Goal: Information Seeking & Learning: Learn about a topic

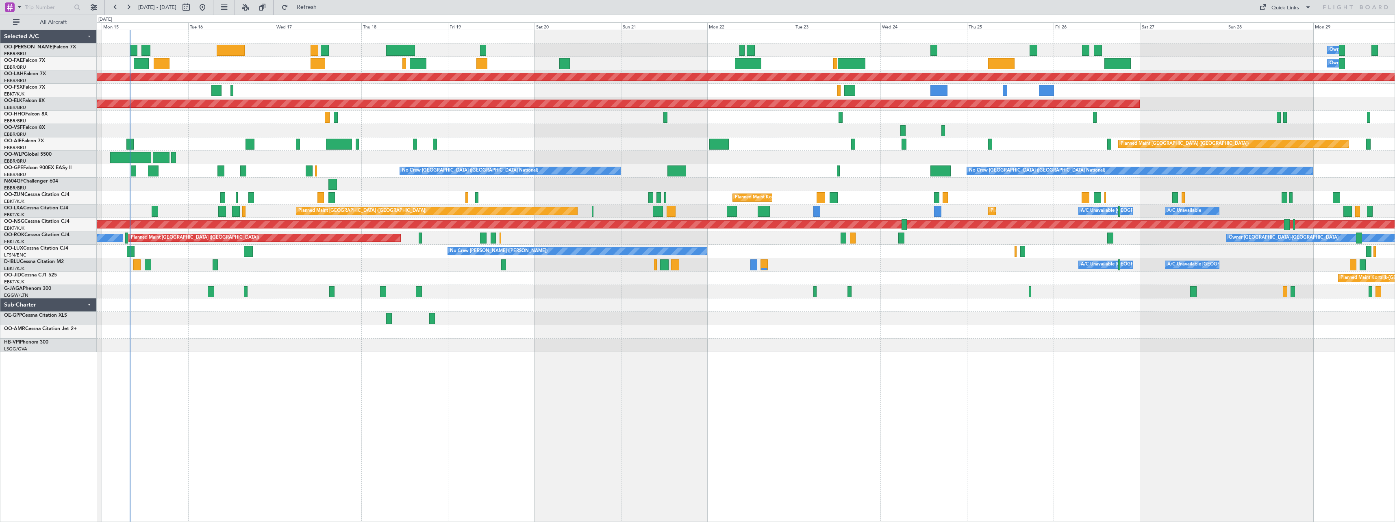
click at [509, 389] on div "Owner Melsbroek Air Base Owner [GEOGRAPHIC_DATA] Planned [GEOGRAPHIC_DATA][PERS…" at bounding box center [746, 276] width 1298 height 492
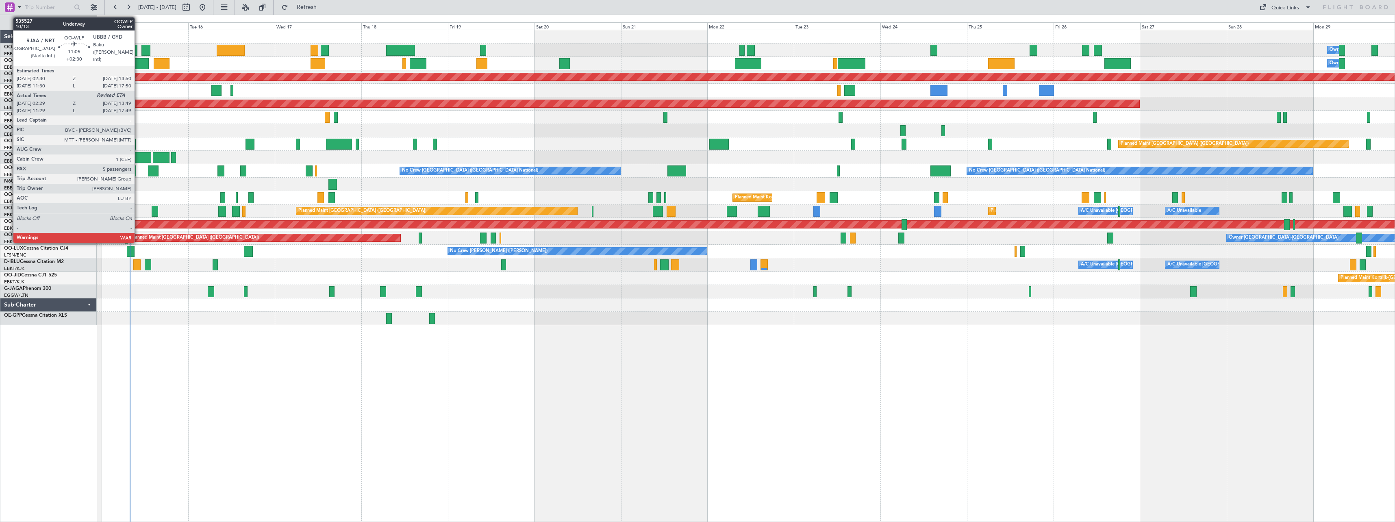
click at [138, 154] on div at bounding box center [130, 157] width 41 height 11
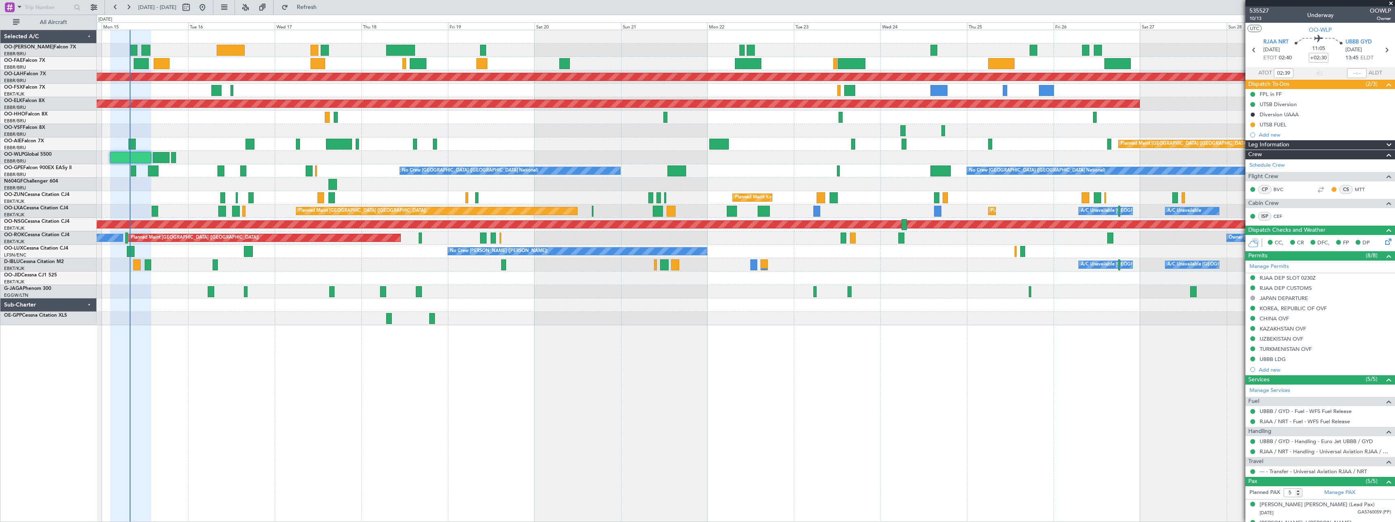
click at [1390, 2] on span at bounding box center [1391, 3] width 8 height 7
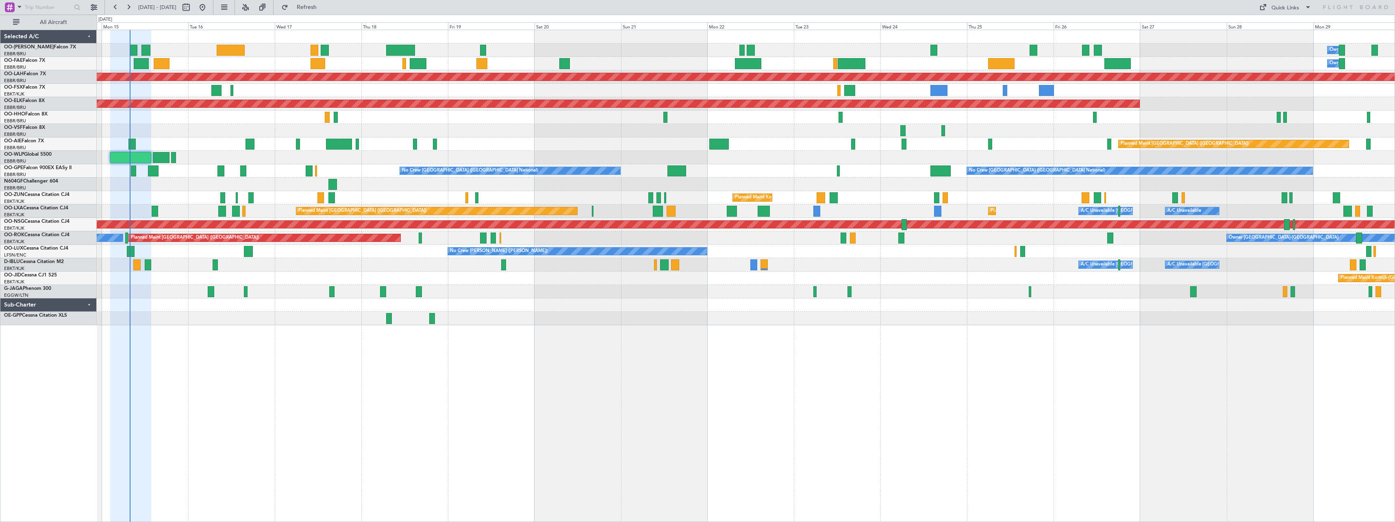
type input "0"
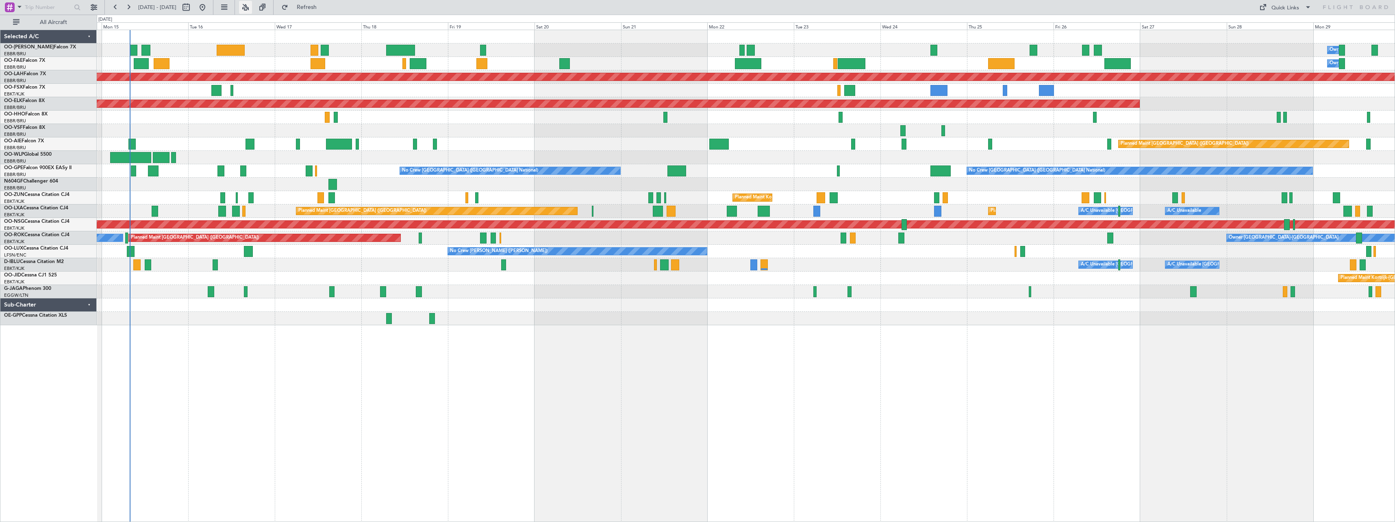
click at [252, 7] on button at bounding box center [245, 7] width 13 height 13
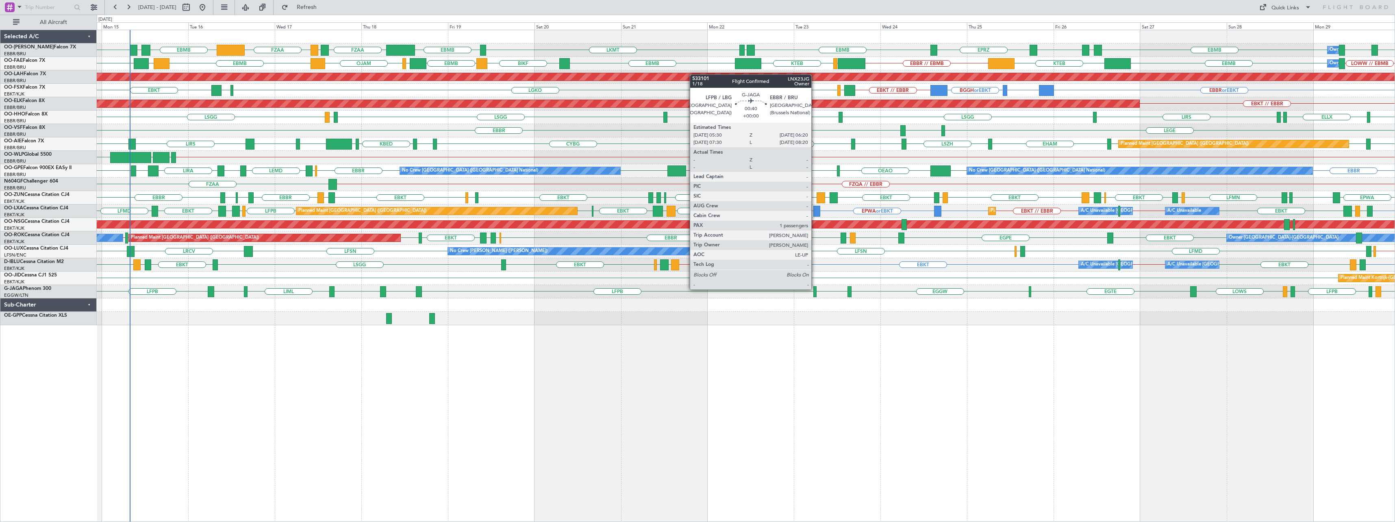
click at [815, 289] on div at bounding box center [814, 291] width 3 height 11
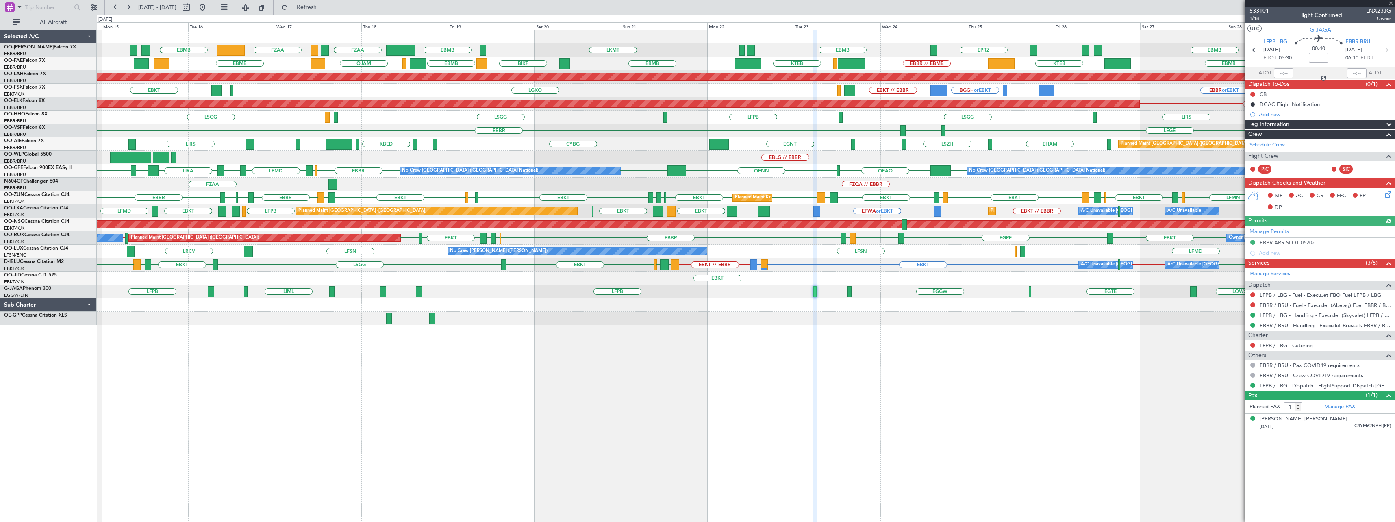
click at [1391, 4] on div at bounding box center [1320, 3] width 150 height 7
click at [1391, 4] on span at bounding box center [1391, 3] width 8 height 7
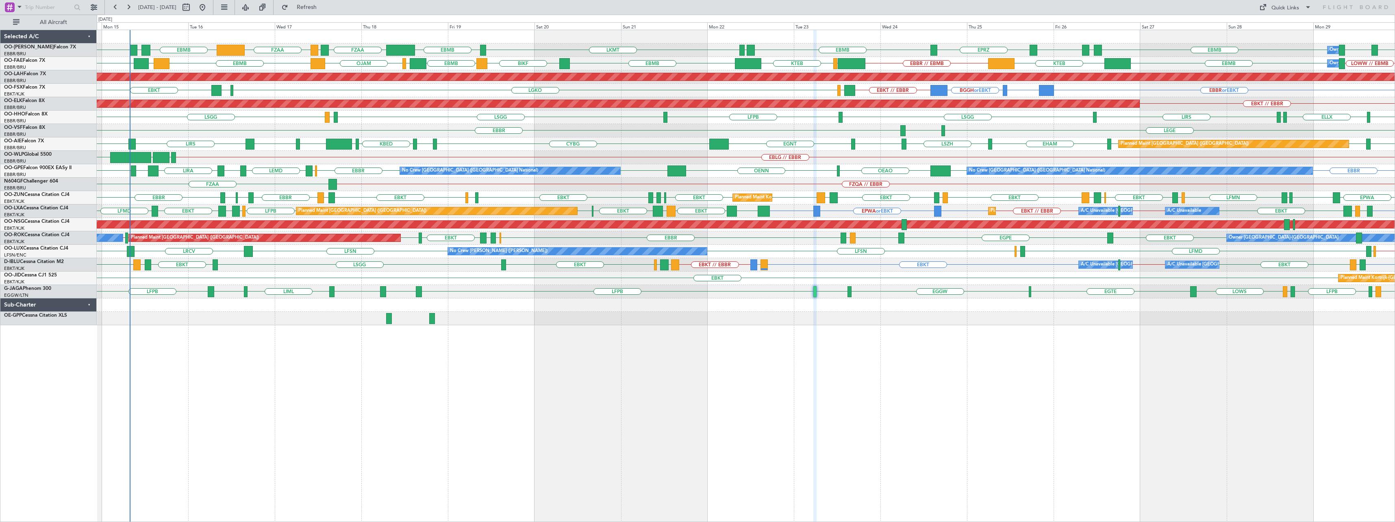
type input "0"
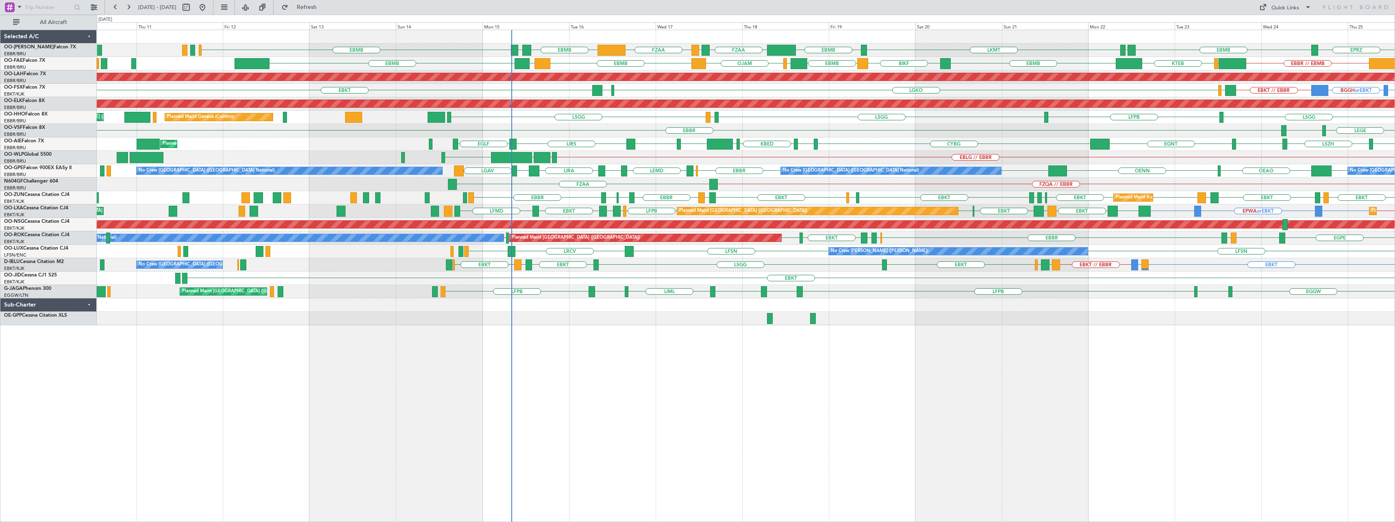
click at [645, 378] on div "LKMT EBMB FZAA FZQA FZAA EBMB EPRZ EBMB EYSA EBMB [GEOGRAPHIC_DATA] EBMB [GEOGR…" at bounding box center [746, 276] width 1298 height 492
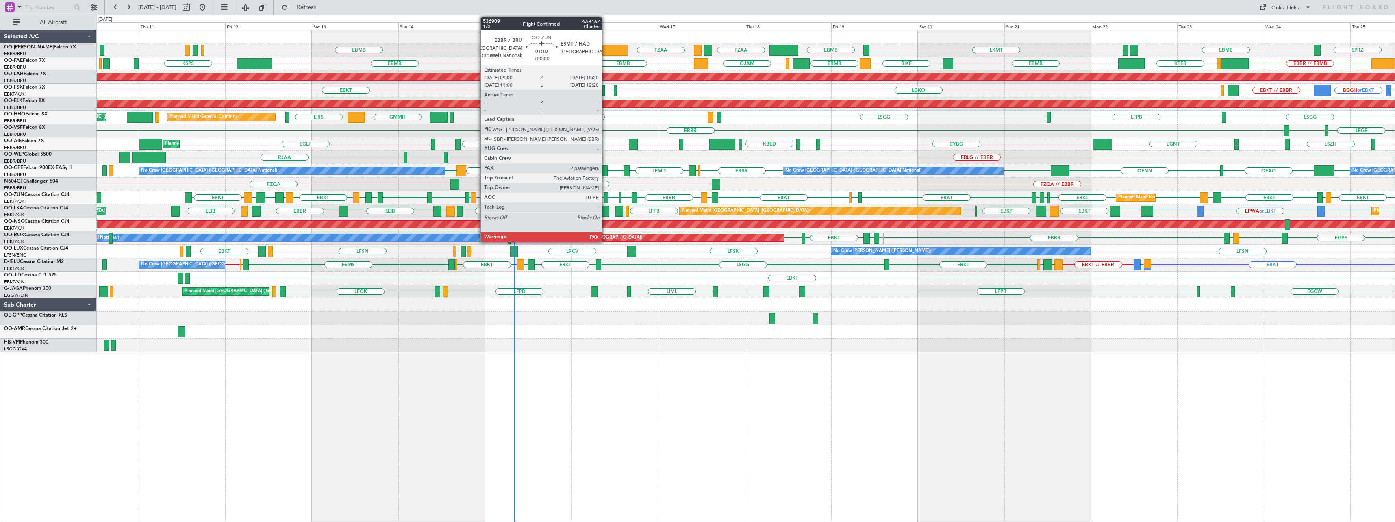
click at [606, 195] on div at bounding box center [606, 197] width 5 height 11
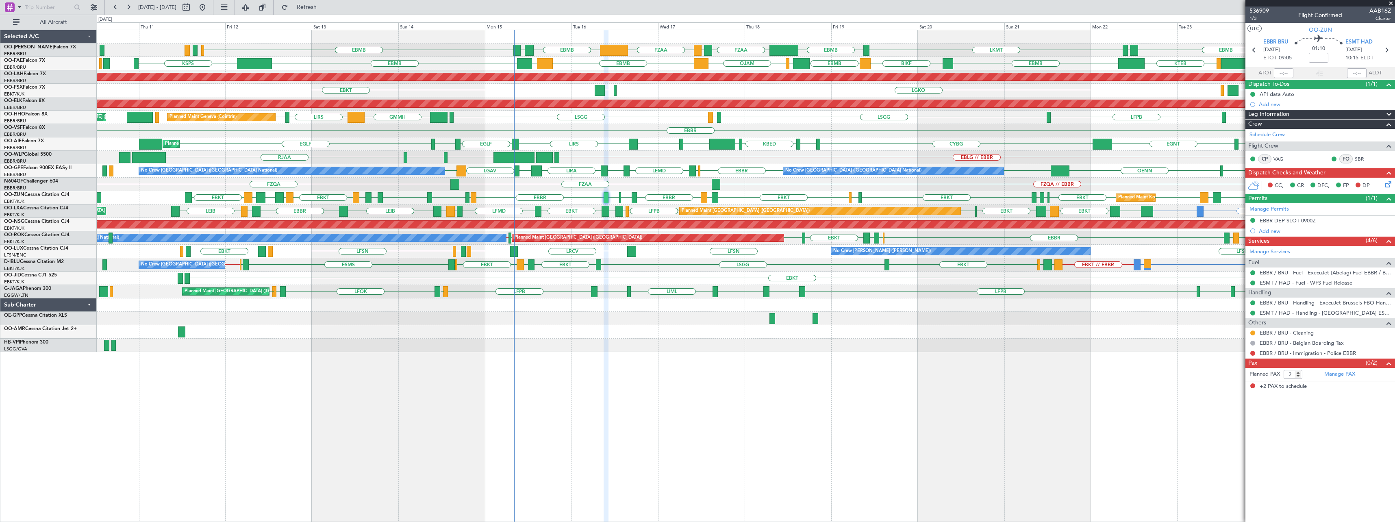
click at [1391, 3] on span at bounding box center [1391, 3] width 8 height 7
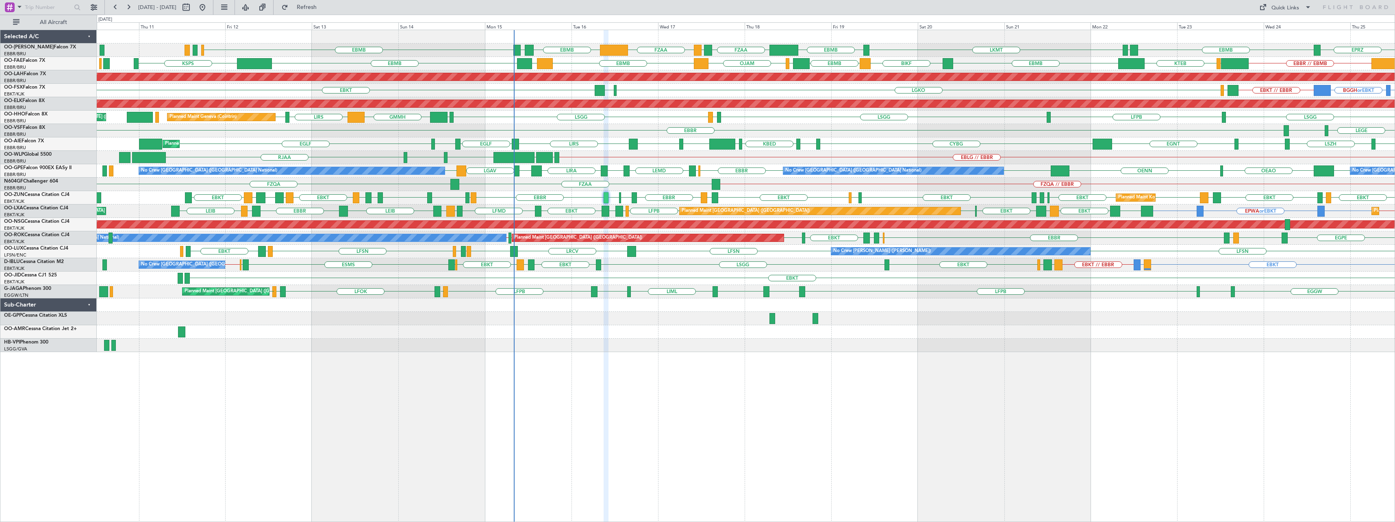
type input "0"
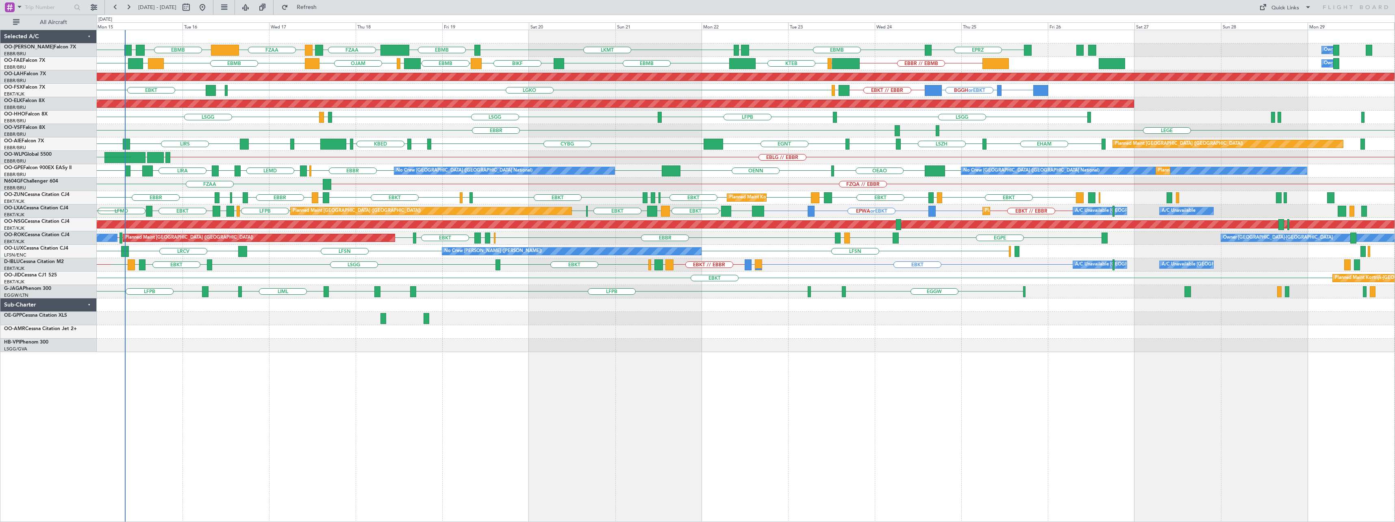
click at [652, 417] on div "EBMB FZAA EBMB [GEOGRAPHIC_DATA] LKMT EBMB FZAA FZQA EPRZ EBMB EYSA Owner [GEOG…" at bounding box center [746, 276] width 1298 height 492
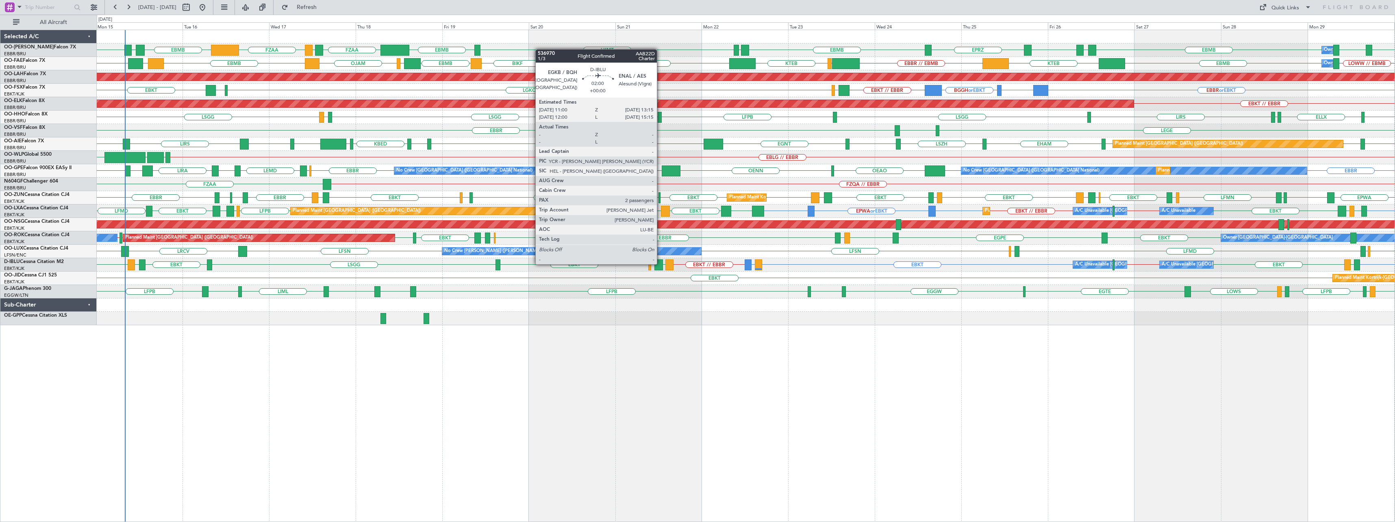
click at [660, 263] on div at bounding box center [658, 264] width 8 height 11
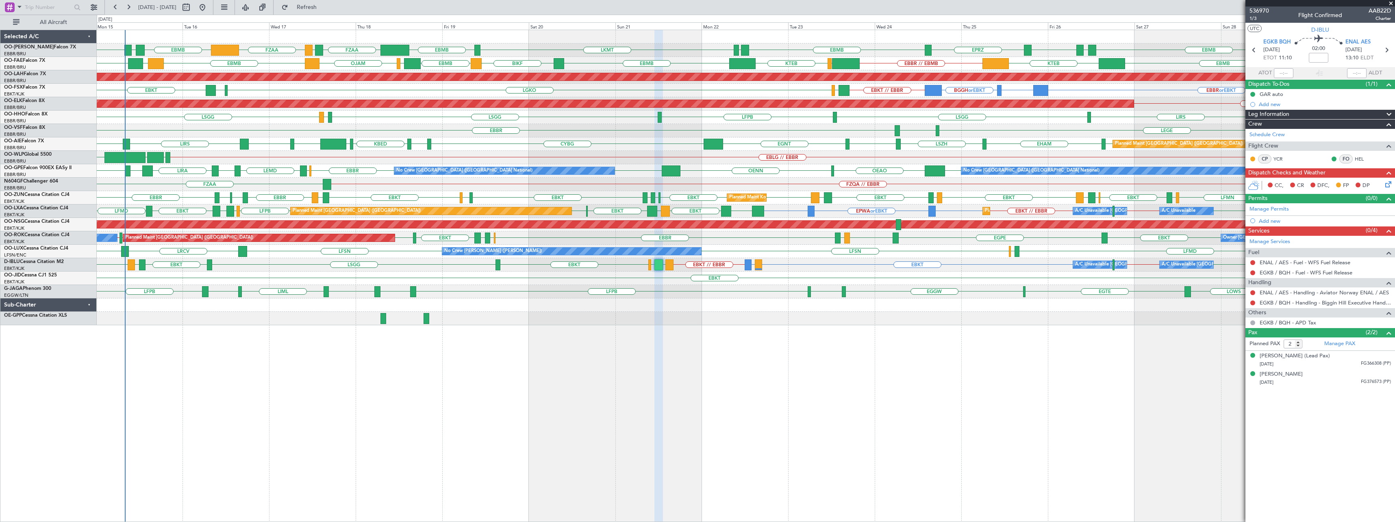
click at [1393, 3] on span at bounding box center [1391, 3] width 8 height 7
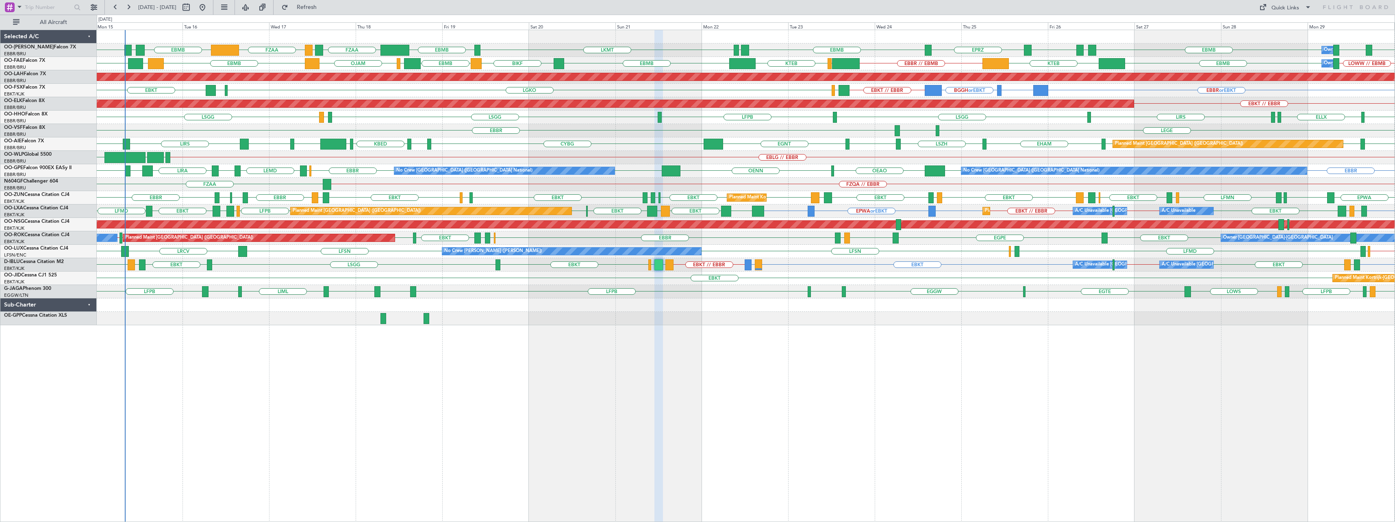
type input "0"
click at [247, 330] on div "FZAA EBMB [GEOGRAPHIC_DATA] EBMB LKMT EBMB FZAA FZOA EBMB [GEOGRAPHIC_DATA] EBM…" at bounding box center [746, 276] width 1298 height 492
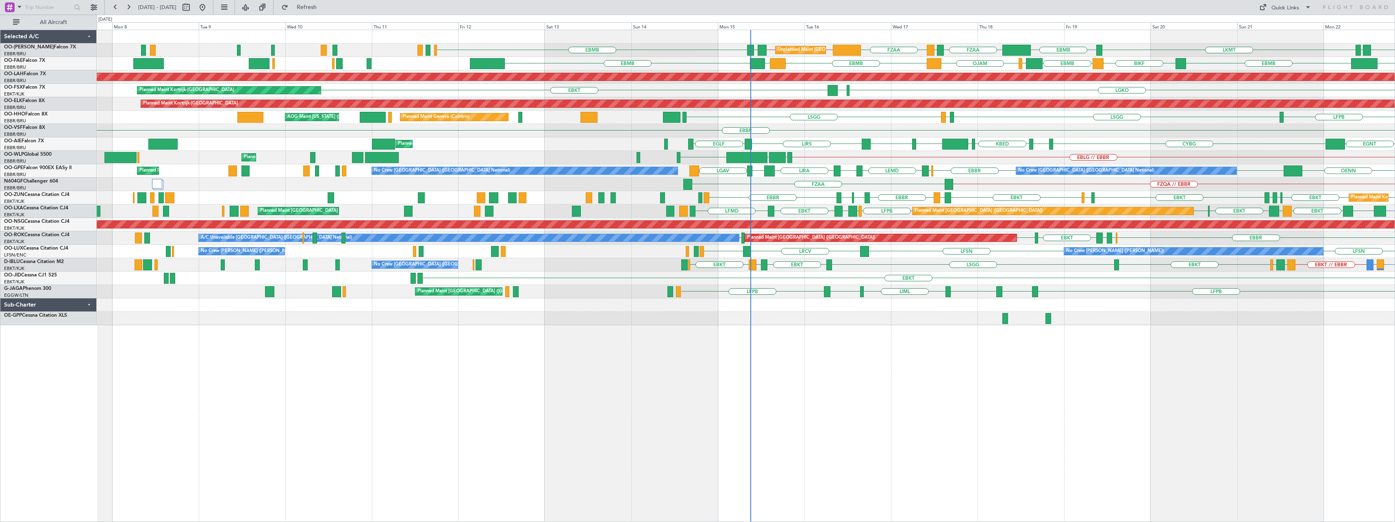
click at [834, 159] on div "LKMT EBMB FZAA FZOA FZAA EBMB EBMB EYSA EBBR // EBMB EBMB // EBBR [GEOGRAPHIC_D…" at bounding box center [746, 177] width 1298 height 295
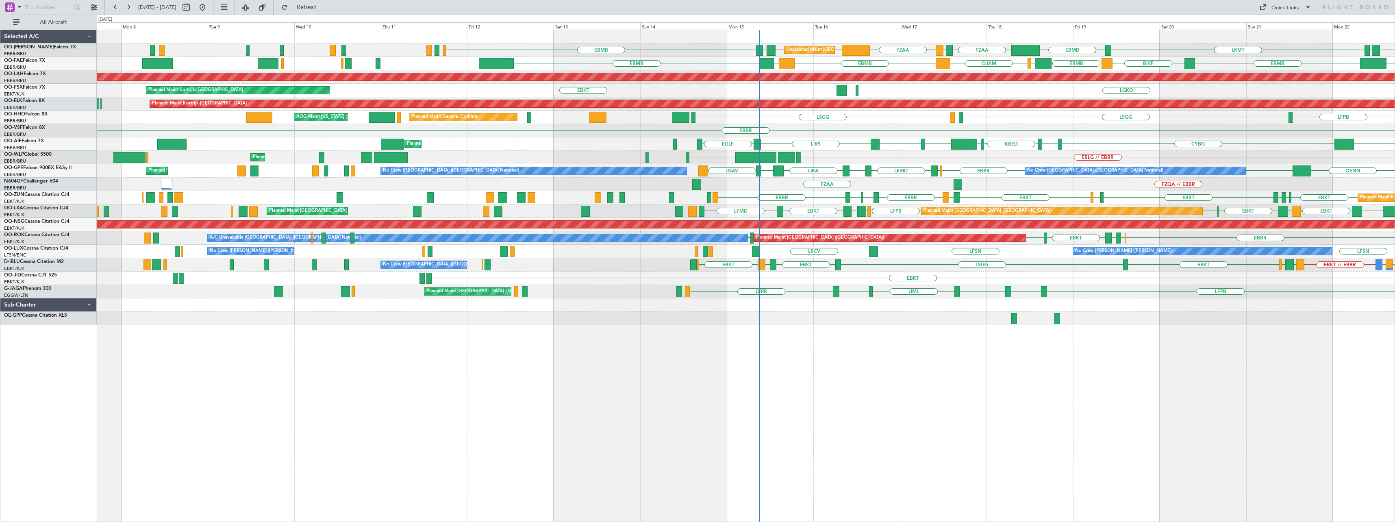
click at [687, 153] on div "LKMT EBMB FZAA FZOA FZAA EBMB EBMB EYSA EBBR // EBMB EBMB // EBBR [GEOGRAPHIC_D…" at bounding box center [746, 177] width 1298 height 295
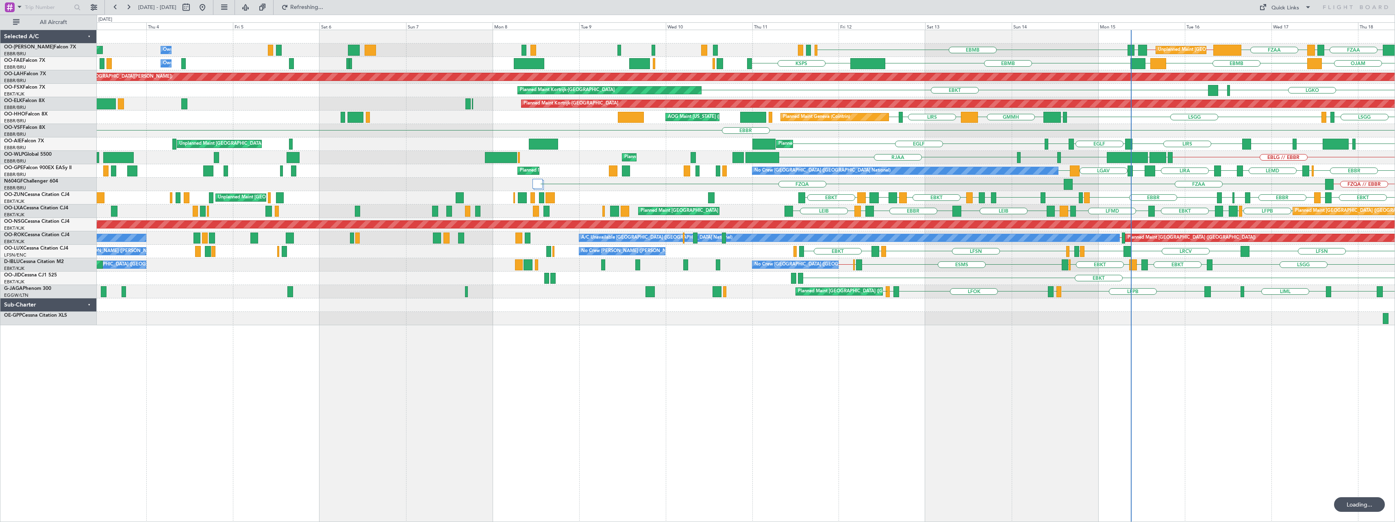
click at [832, 154] on div "Unplanned Maint [GEOGRAPHIC_DATA] ([GEOGRAPHIC_DATA] National) Owner [GEOGRAPHI…" at bounding box center [746, 177] width 1298 height 295
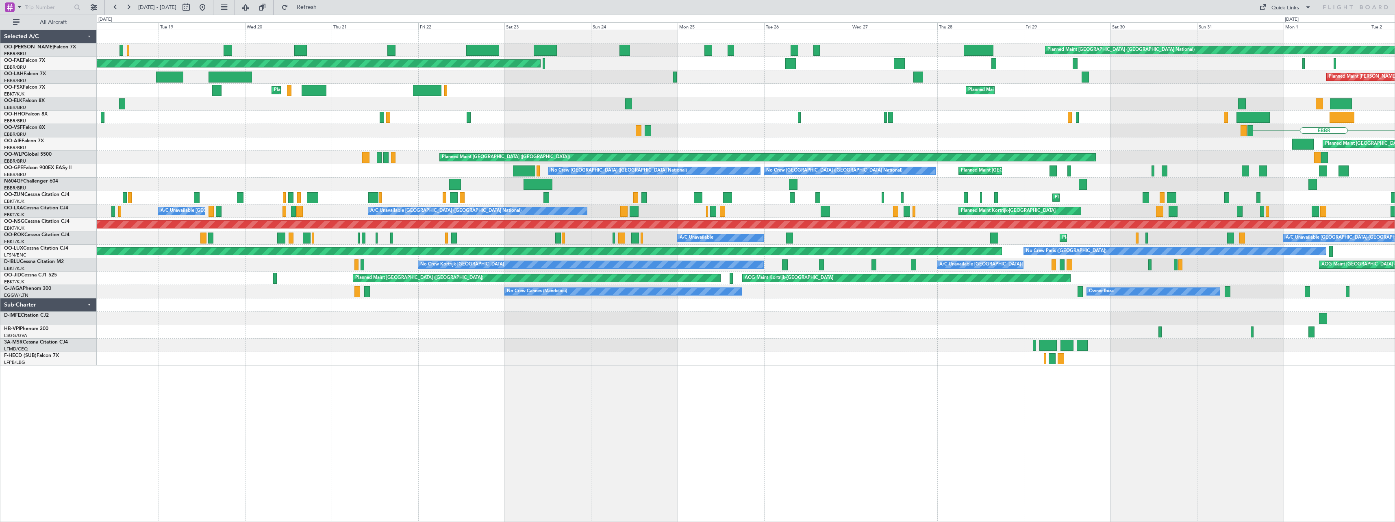
click at [905, 128] on div "EBBR" at bounding box center [746, 130] width 1298 height 13
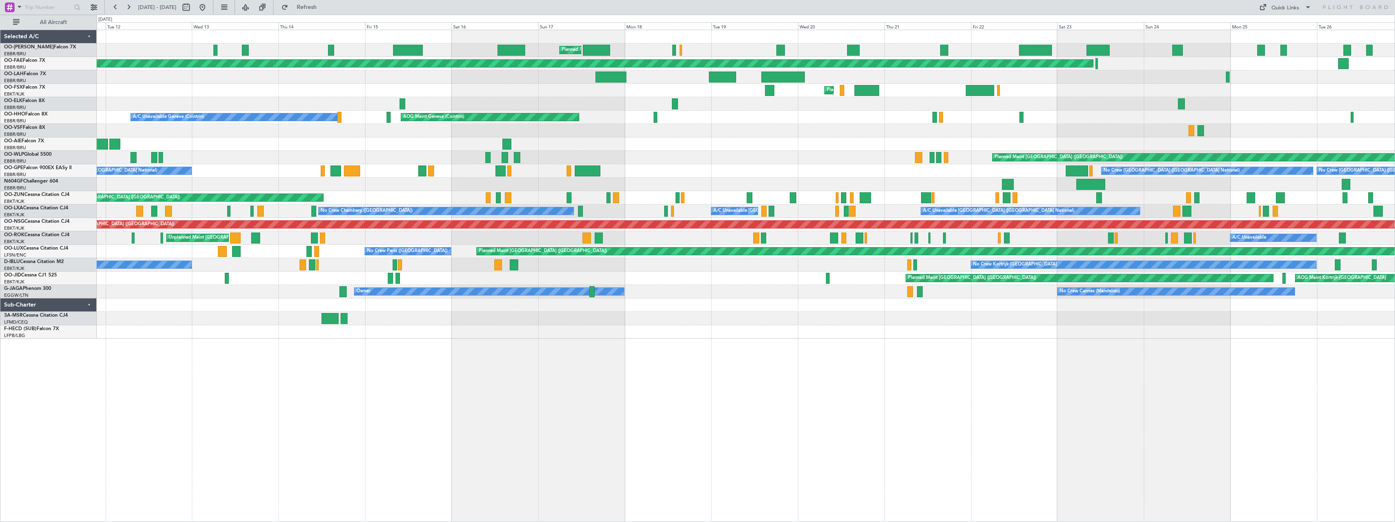
click at [595, 127] on div "Planned Maint [GEOGRAPHIC_DATA] ([GEOGRAPHIC_DATA] National) Unplanned Maint [G…" at bounding box center [746, 184] width 1298 height 308
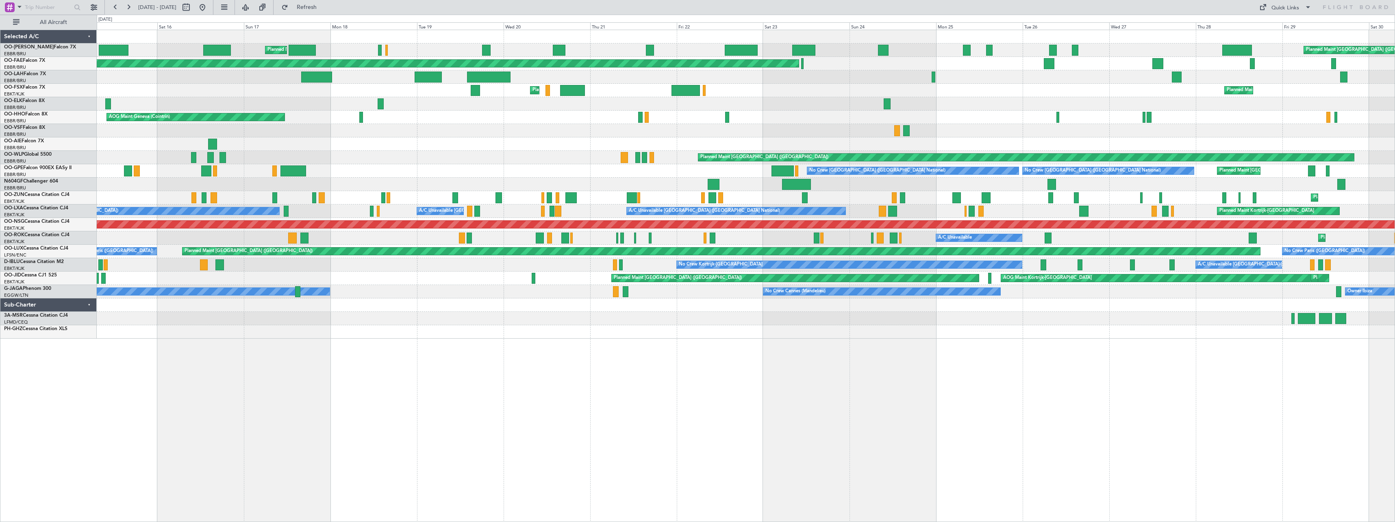
click at [469, 288] on div "Planned Maint Brussels (Brussels National) Planned Maint Brussels (Brussels Nat…" at bounding box center [746, 184] width 1298 height 308
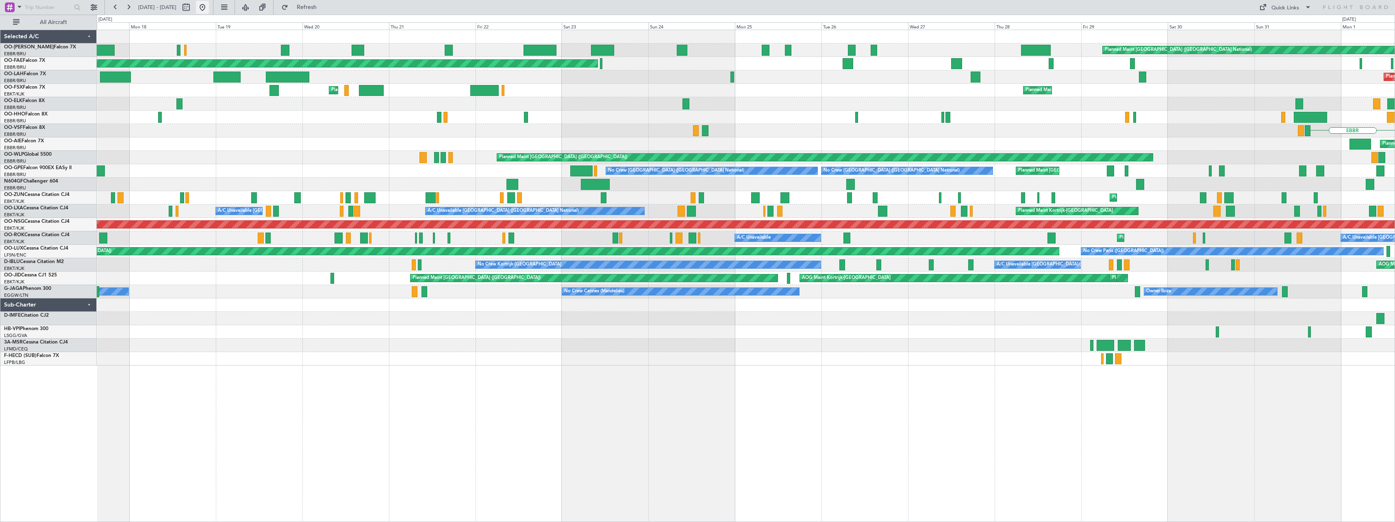
click at [209, 9] on button at bounding box center [202, 7] width 13 height 13
